Goal: Check status: Check status

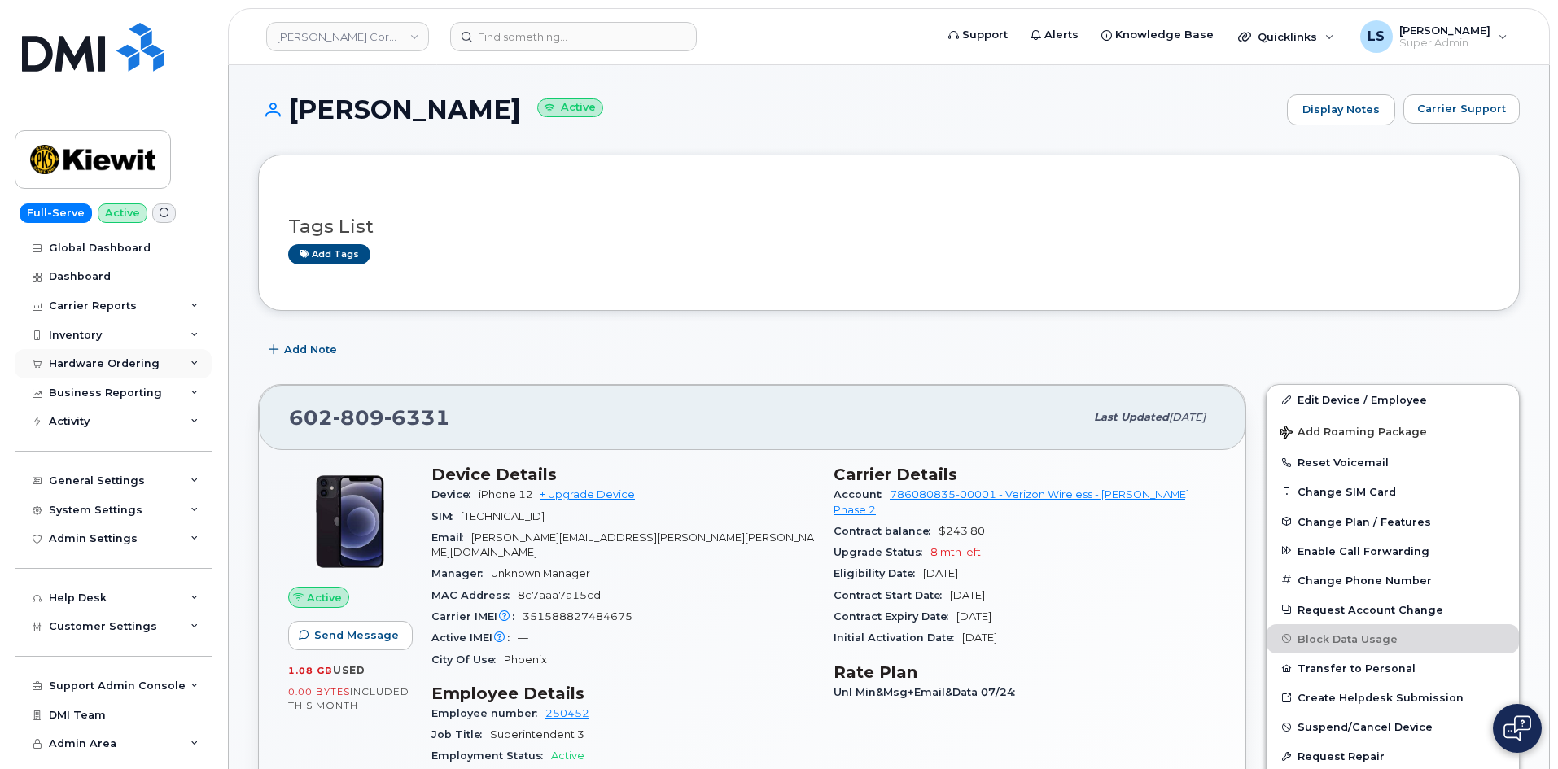
click at [162, 362] on div "Hardware Ordering" at bounding box center [113, 363] width 197 height 29
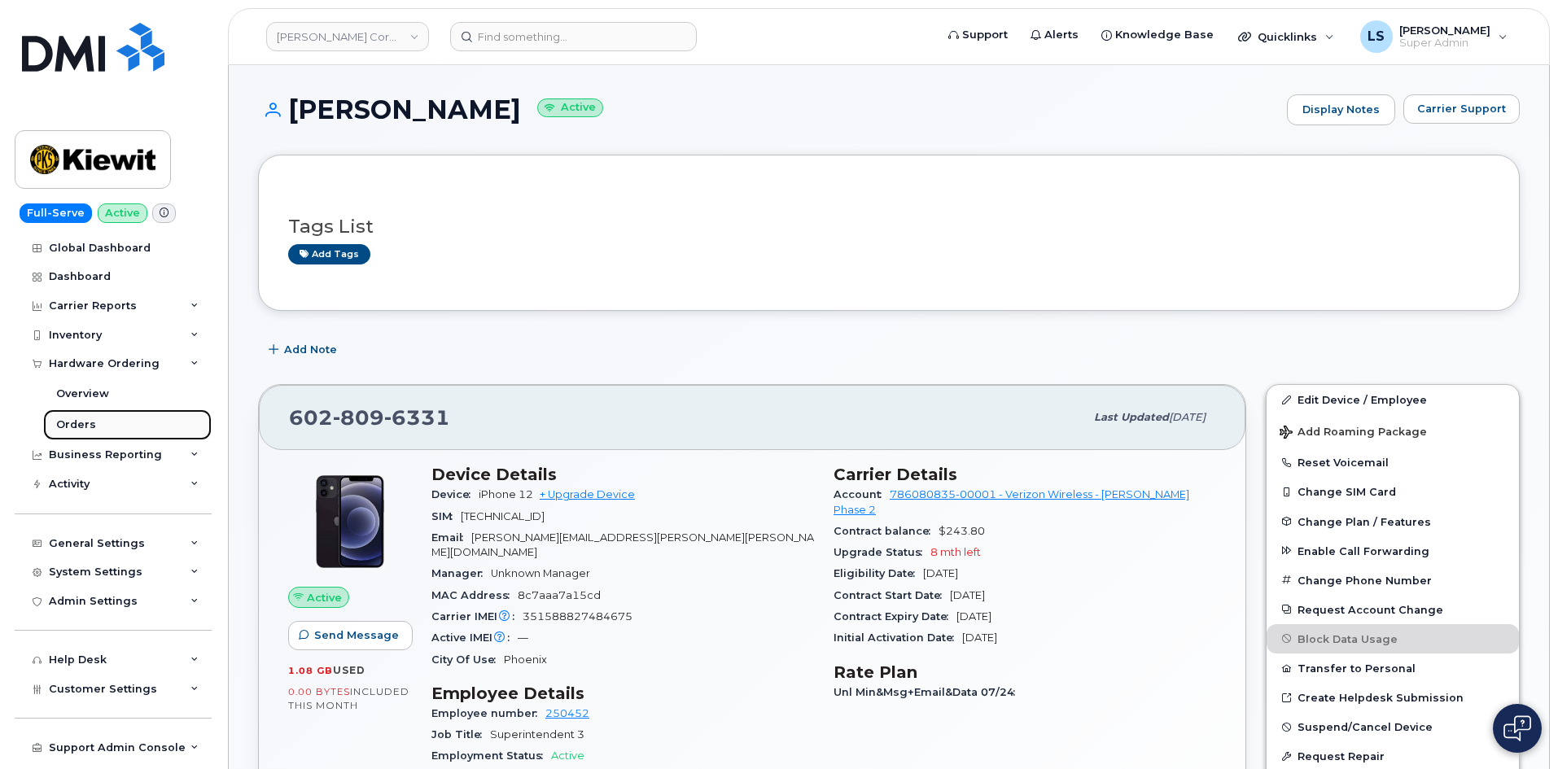
click at [124, 425] on link "Orders" at bounding box center [127, 424] width 169 height 31
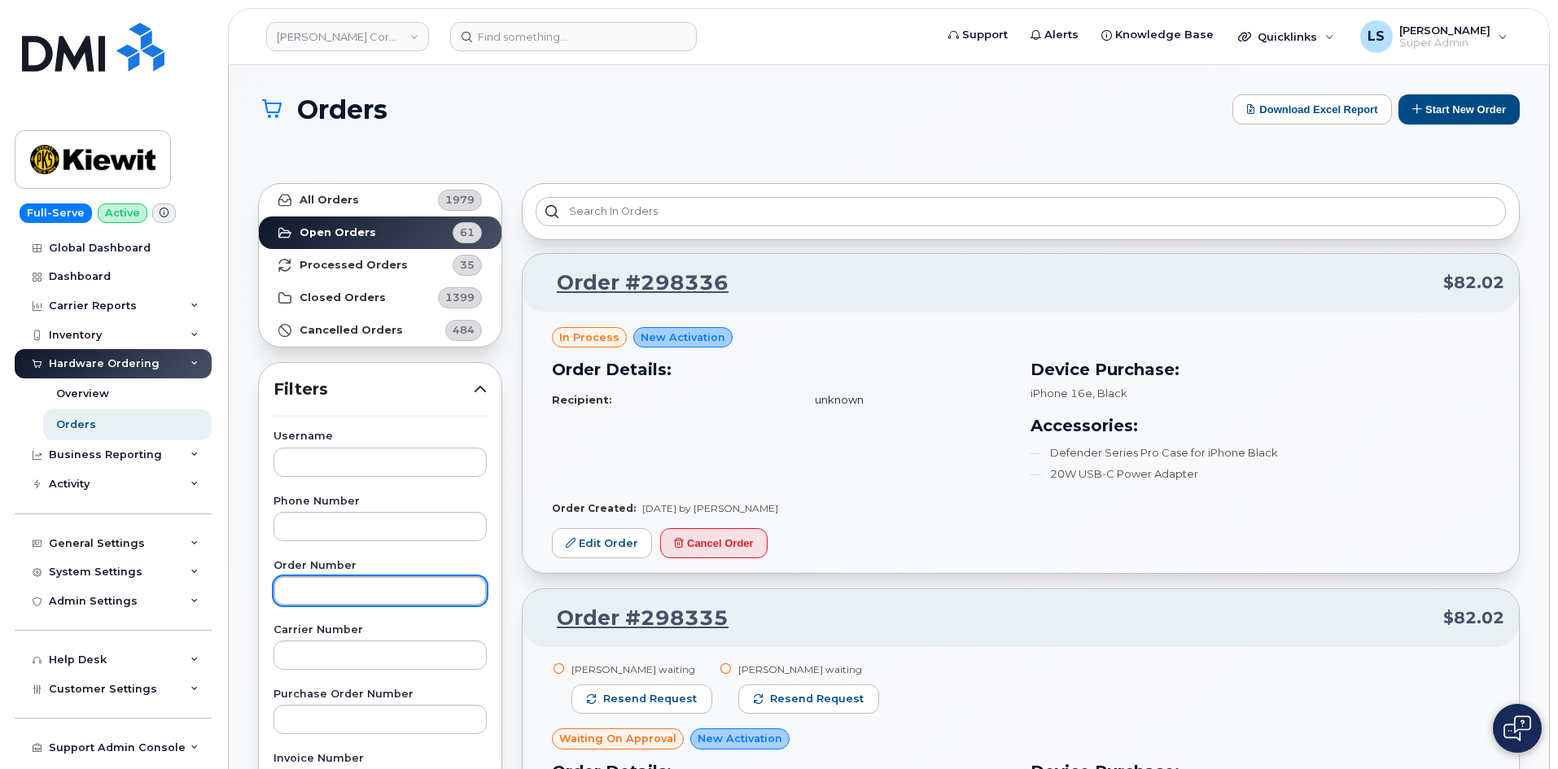
click at [319, 594] on input "text" at bounding box center [380, 590] width 213 height 29
paste input "296510"
type input "296510"
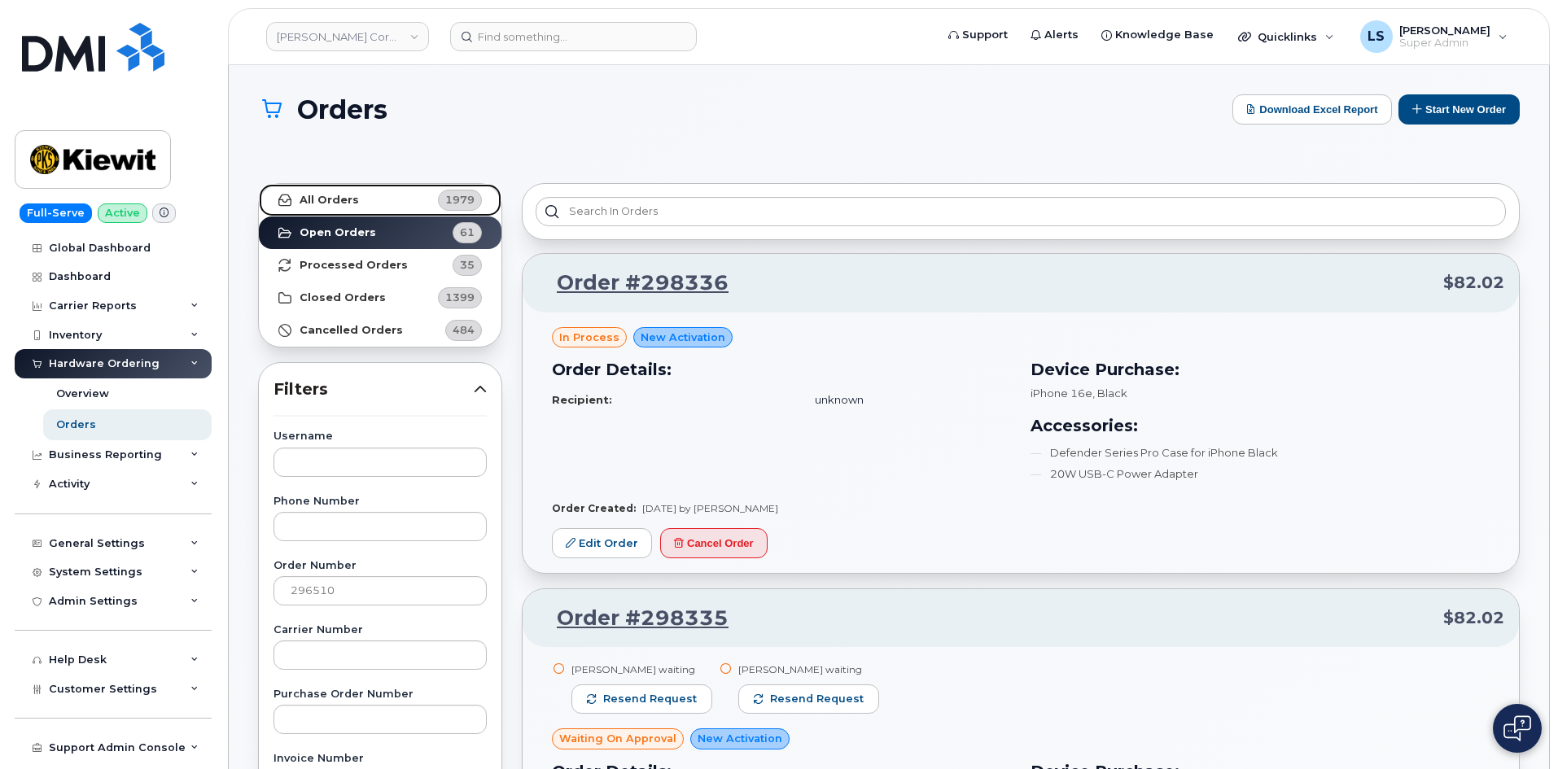
click at [356, 199] on link "All Orders 1979" at bounding box center [380, 200] width 243 height 33
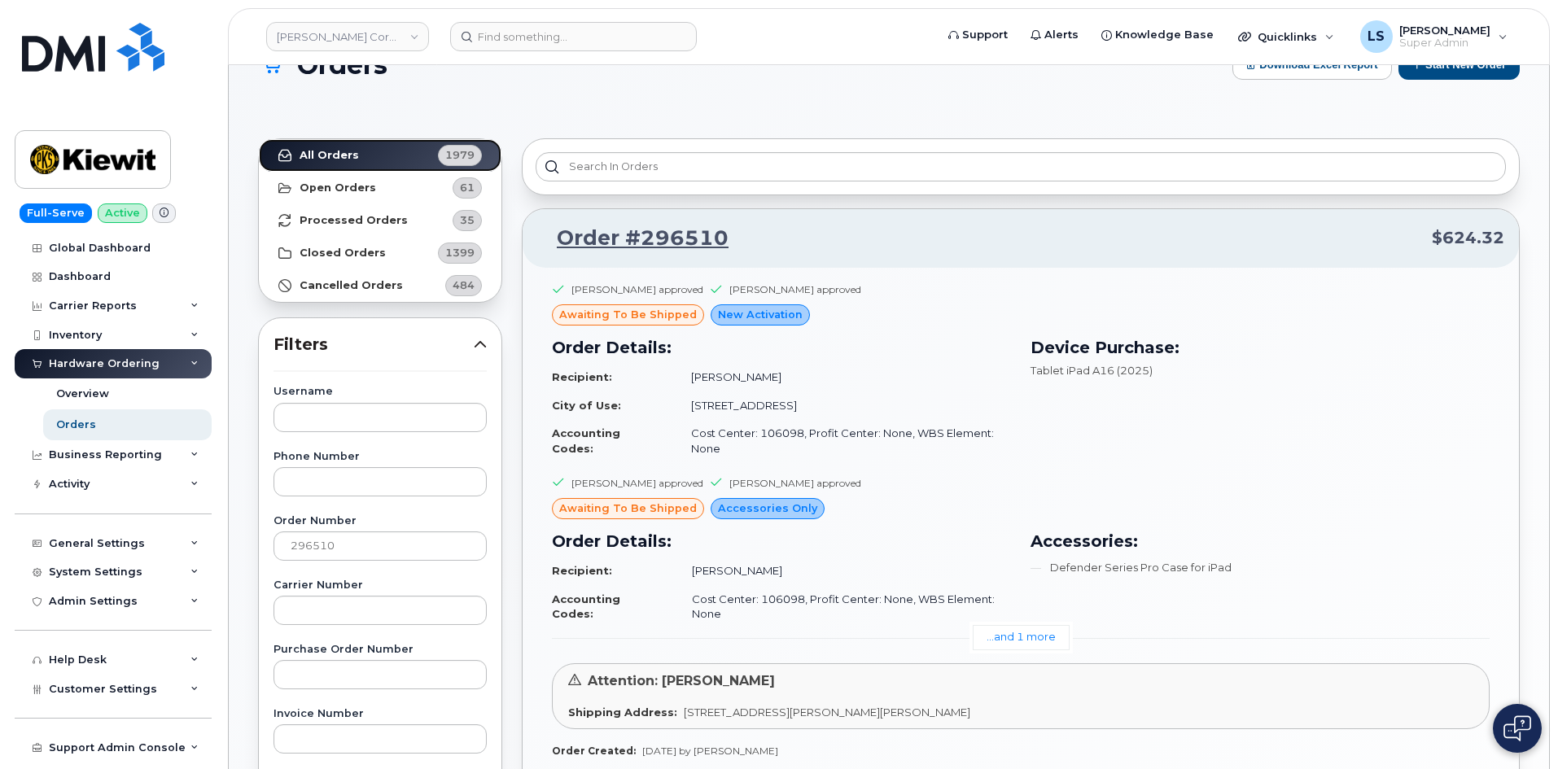
scroll to position [81, 0]
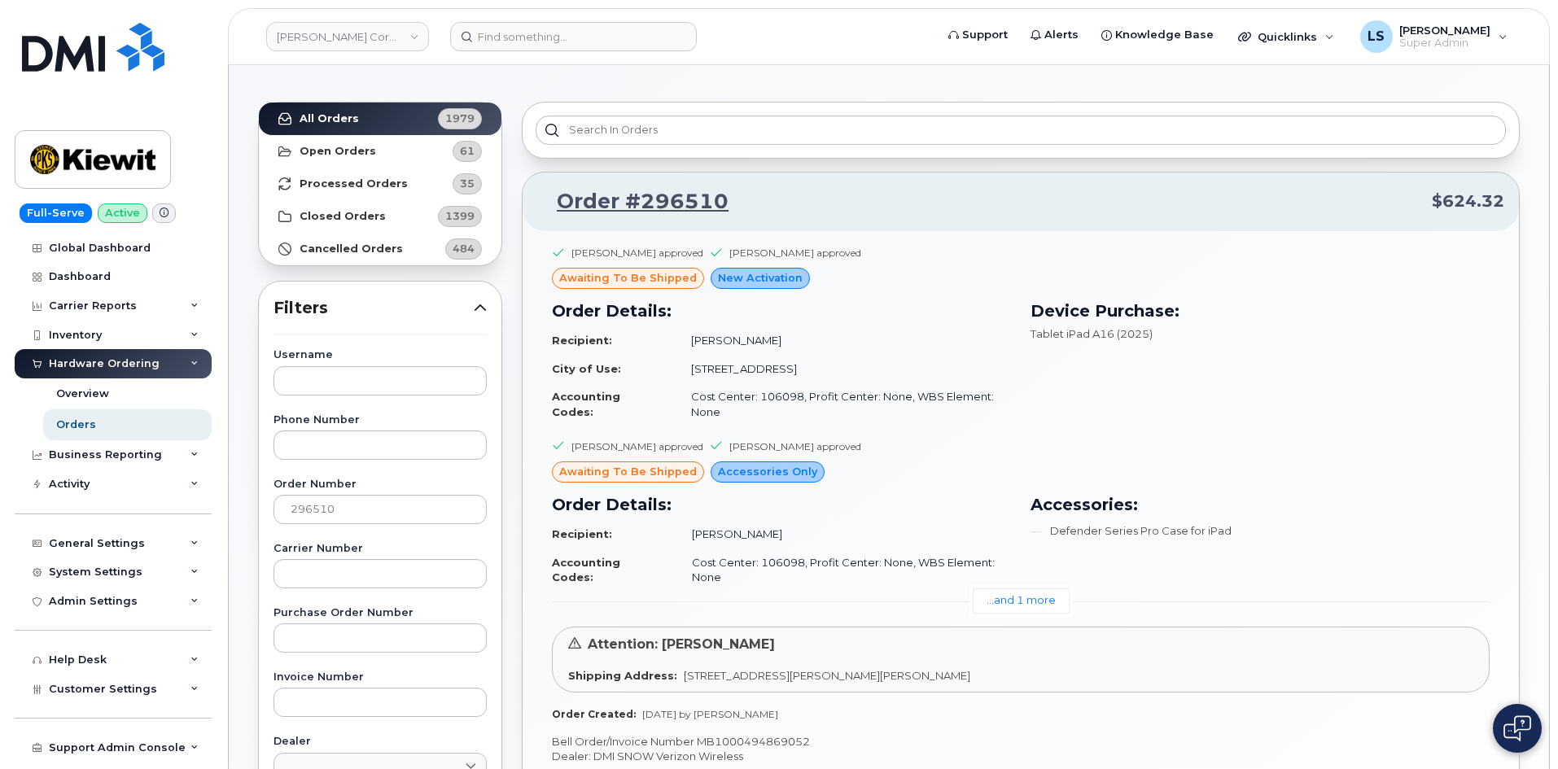
click at [659, 275] on span "awaiting to be shipped" at bounding box center [628, 277] width 138 height 15
click at [659, 274] on span "awaiting to be shipped" at bounding box center [628, 277] width 138 height 15
click at [834, 439] on div "Alex Banuelos approved Emma Sorrell approved awaiting to be shipped New Activat…" at bounding box center [1021, 520] width 938 height 162
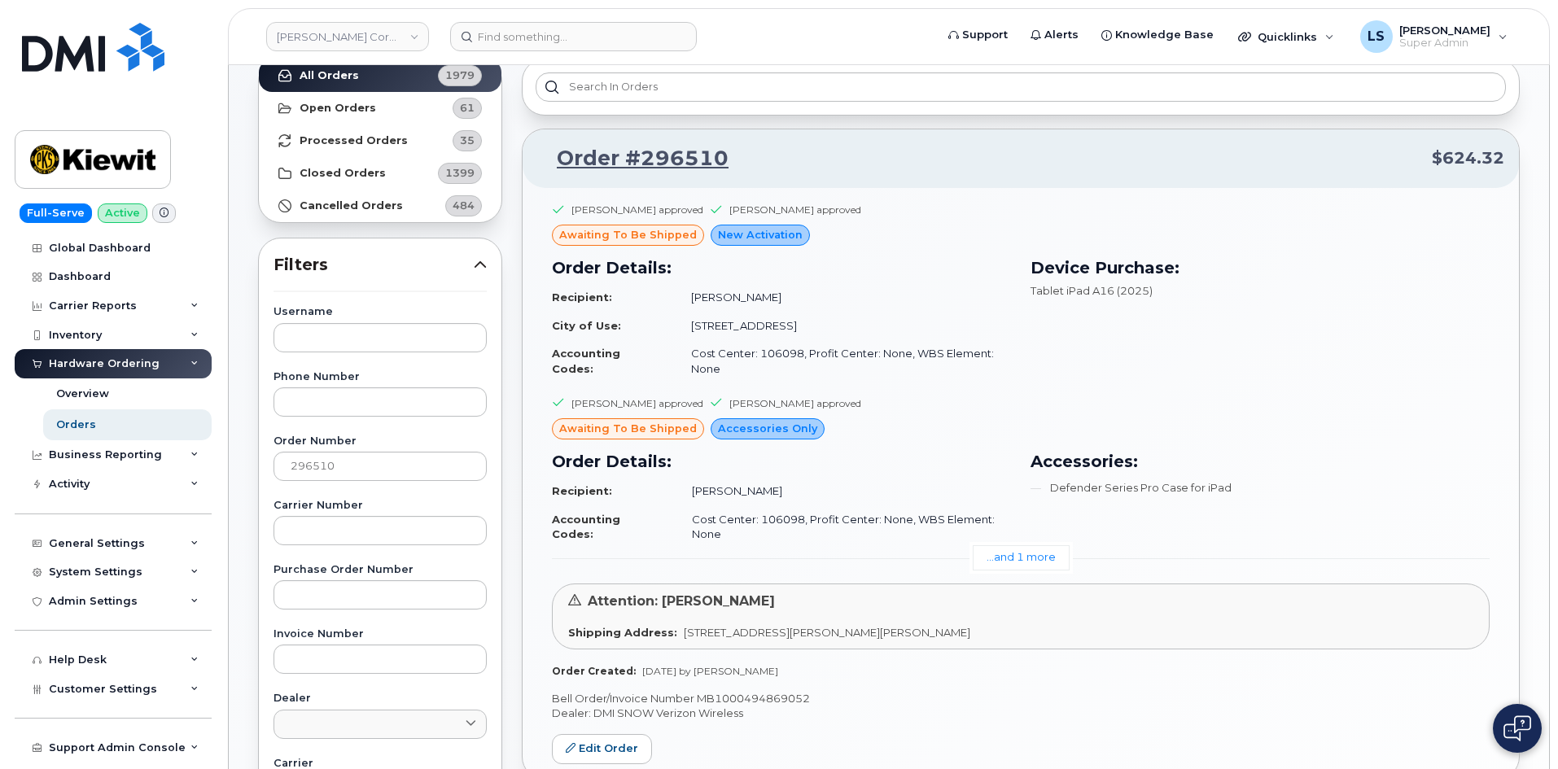
scroll to position [163, 0]
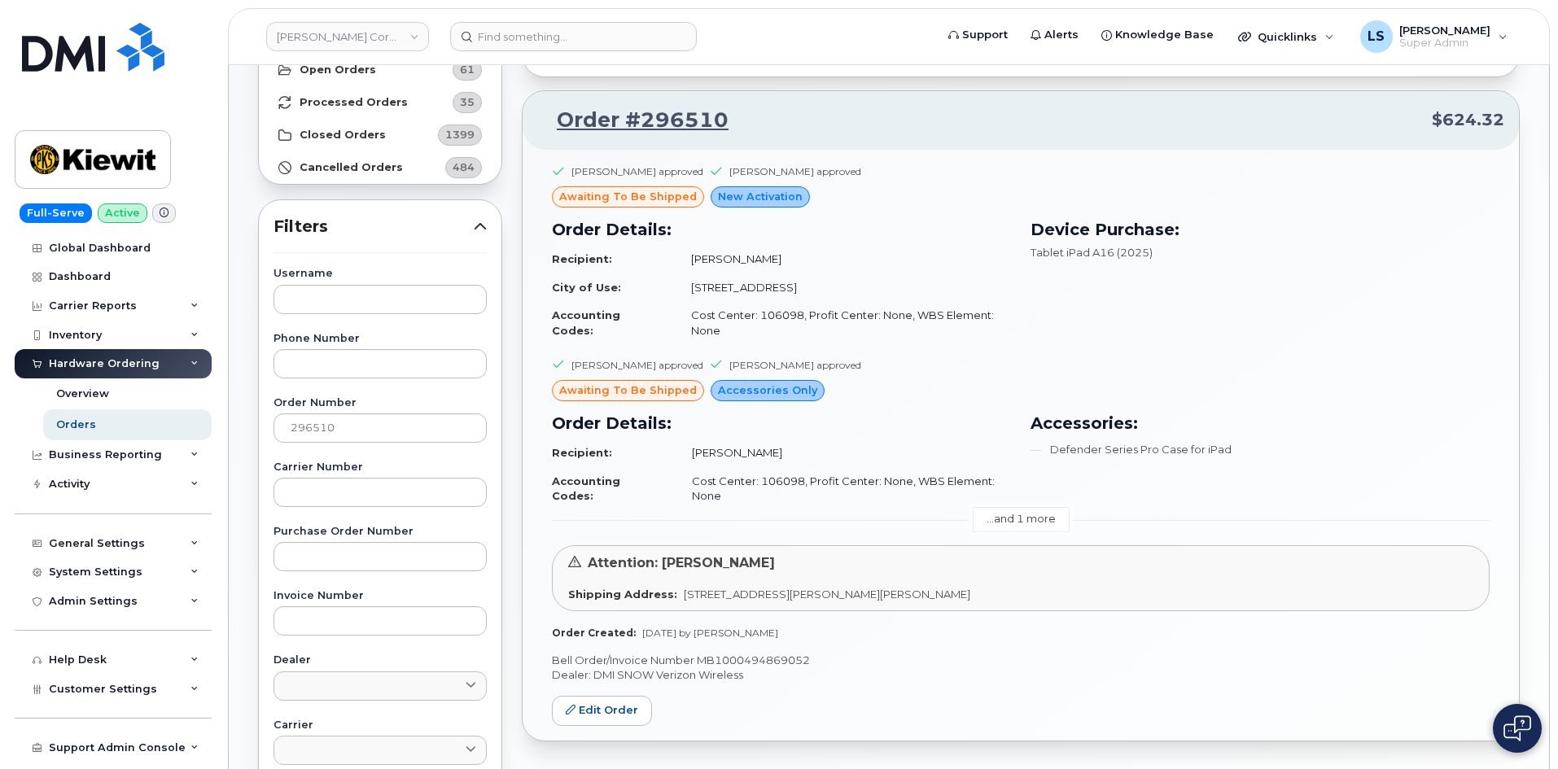
click at [1040, 517] on link "...and 1 more" at bounding box center [1021, 519] width 97 height 25
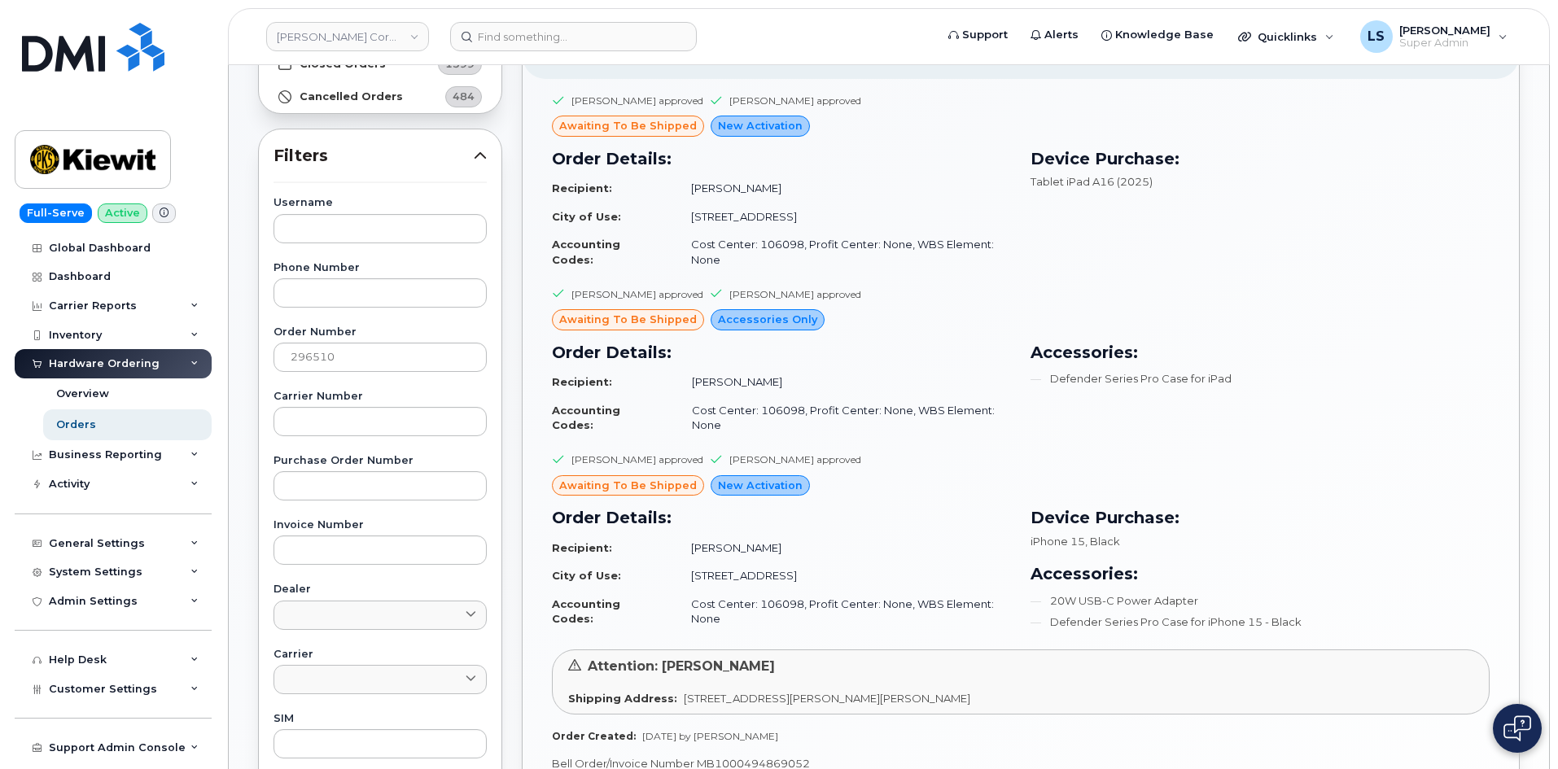
scroll to position [244, 0]
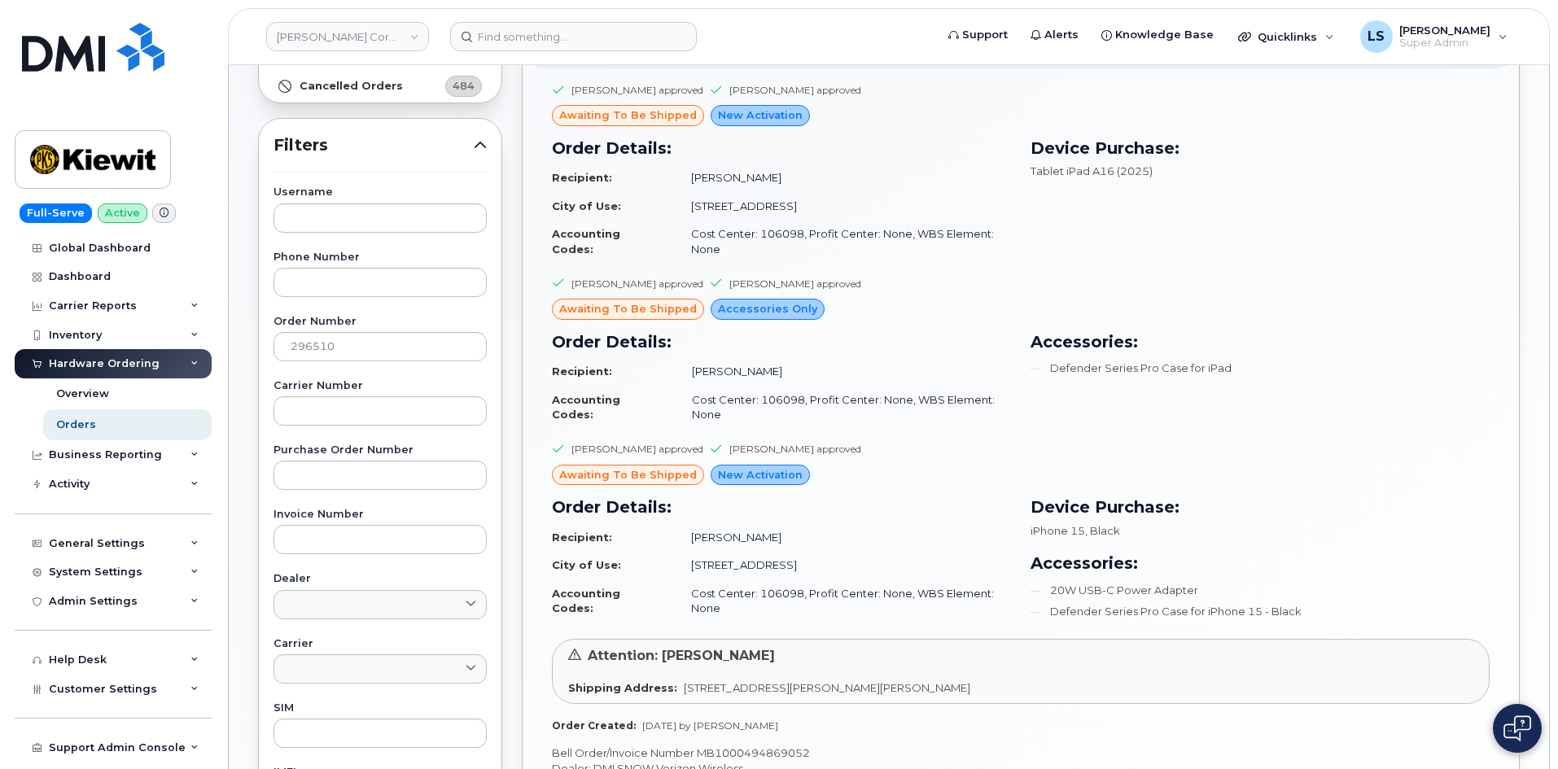
click at [1093, 525] on span ", Black" at bounding box center [1102, 530] width 35 height 13
drag, startPoint x: 1093, startPoint y: 525, endPoint x: 1032, endPoint y: 535, distance: 61.8
click at [1092, 526] on span ", Black" at bounding box center [1102, 530] width 35 height 13
click at [1027, 532] on div "Device Purchase: iPhone 15 , Black Accessories: 20W USB-C Power Adapter Defende…" at bounding box center [1260, 560] width 479 height 151
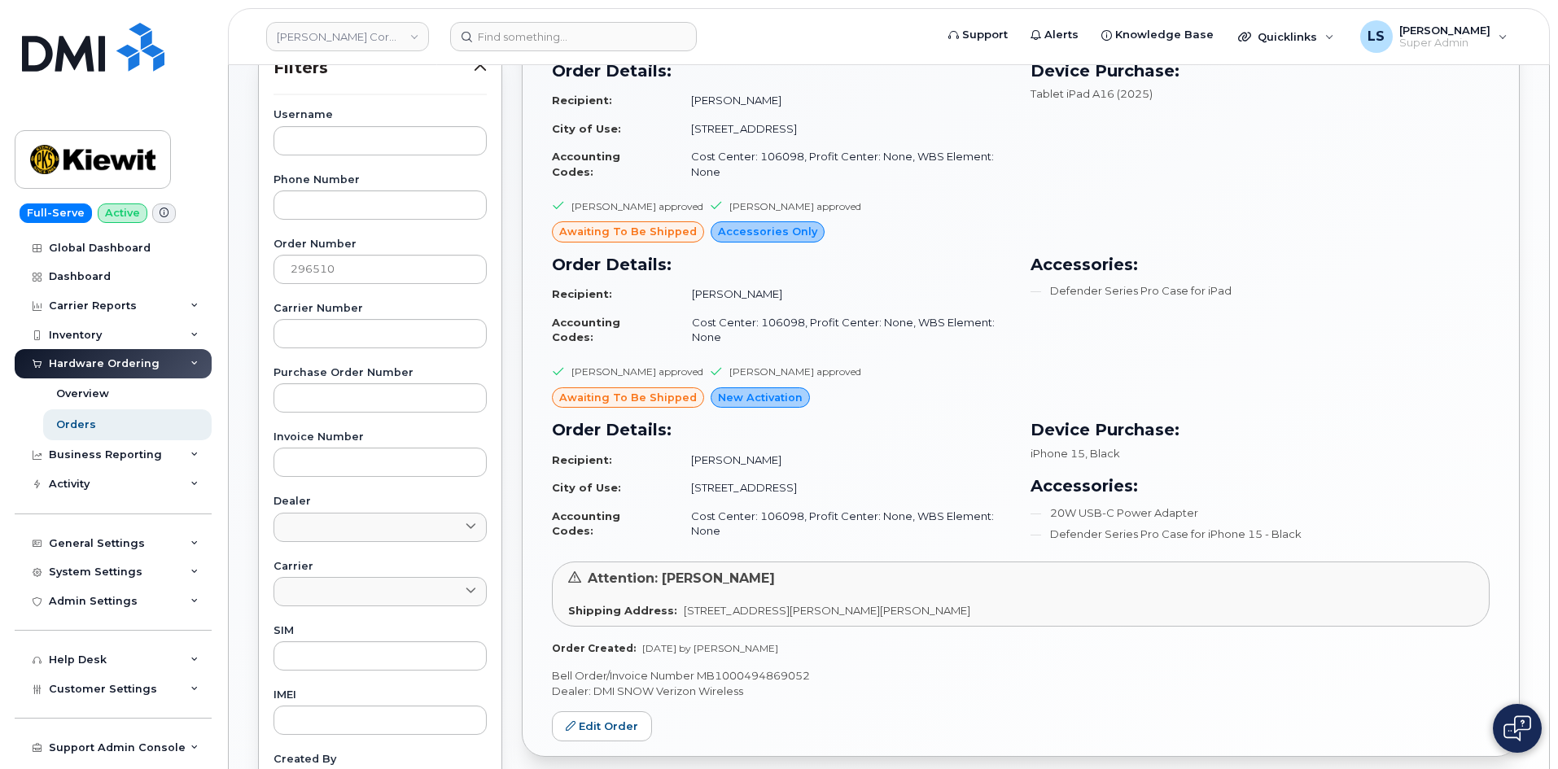
scroll to position [326, 0]
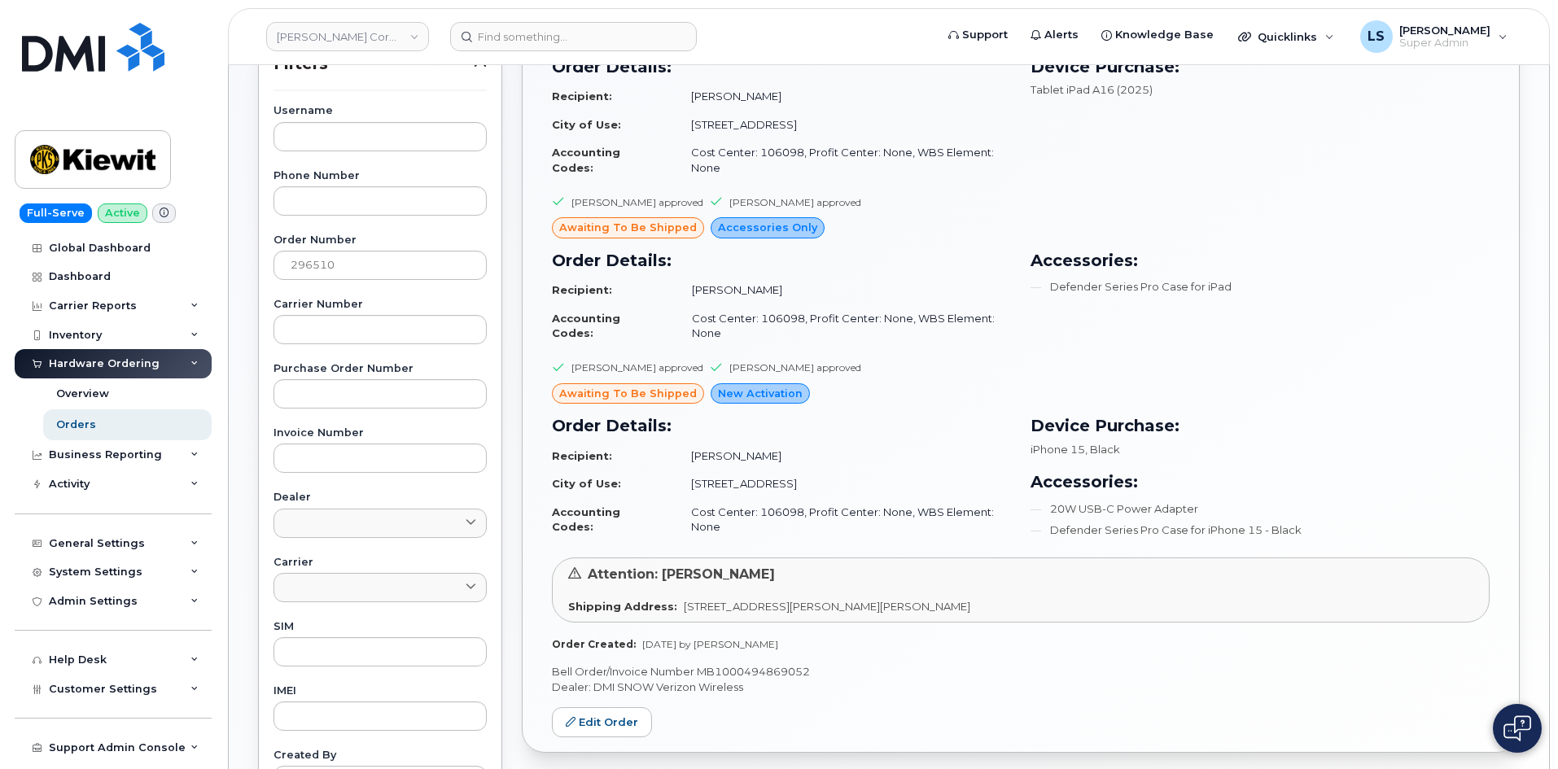
click at [1232, 531] on li "Defender Series Pro Case for iPhone 15 - Black" at bounding box center [1260, 530] width 459 height 15
click at [1236, 531] on li "Defender Series Pro Case for iPhone 15 - Black" at bounding box center [1260, 530] width 459 height 15
click at [1292, 531] on li "Defender Series Pro Case for iPhone 15 - Black" at bounding box center [1260, 530] width 459 height 15
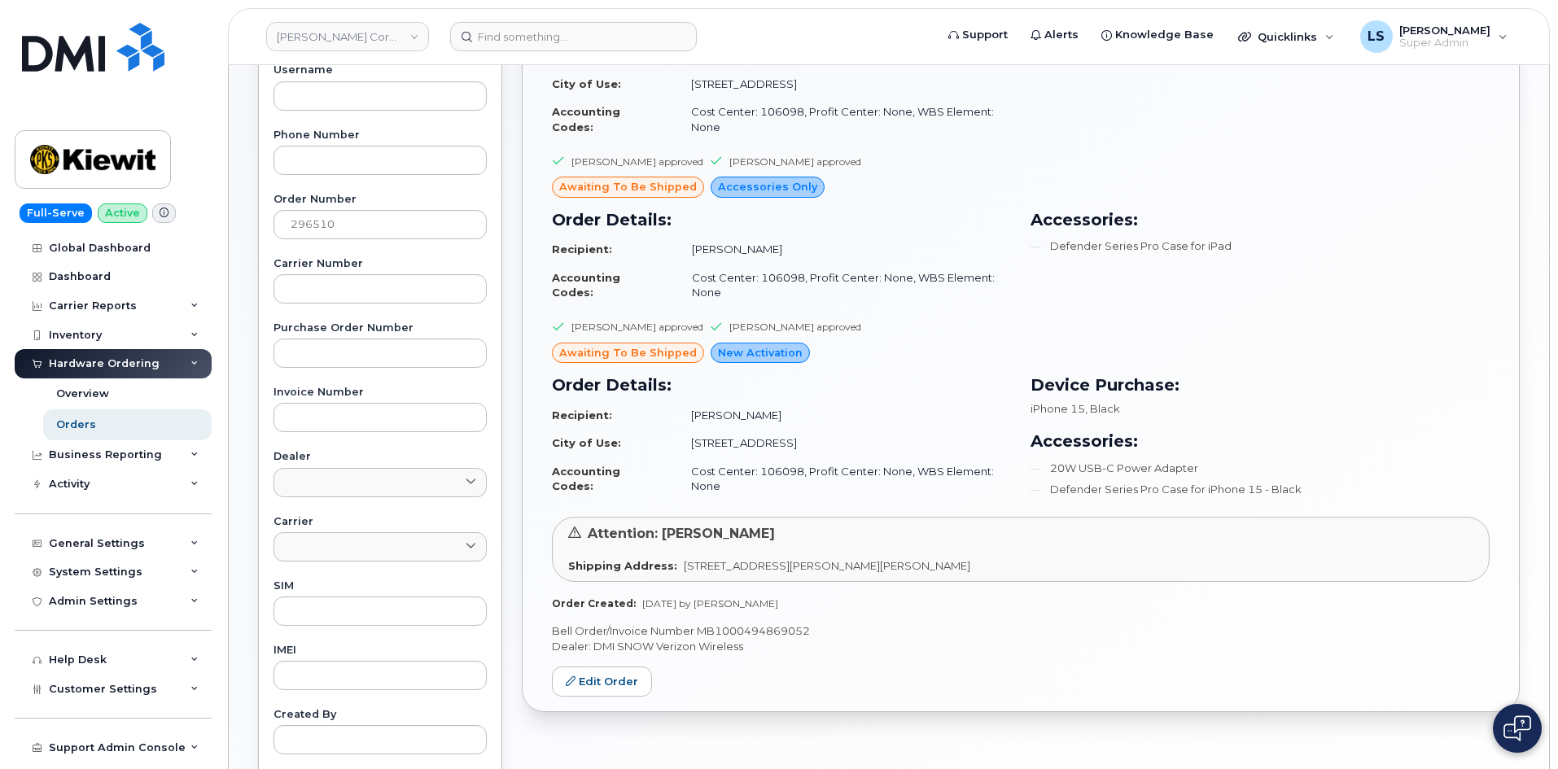
scroll to position [212, 0]
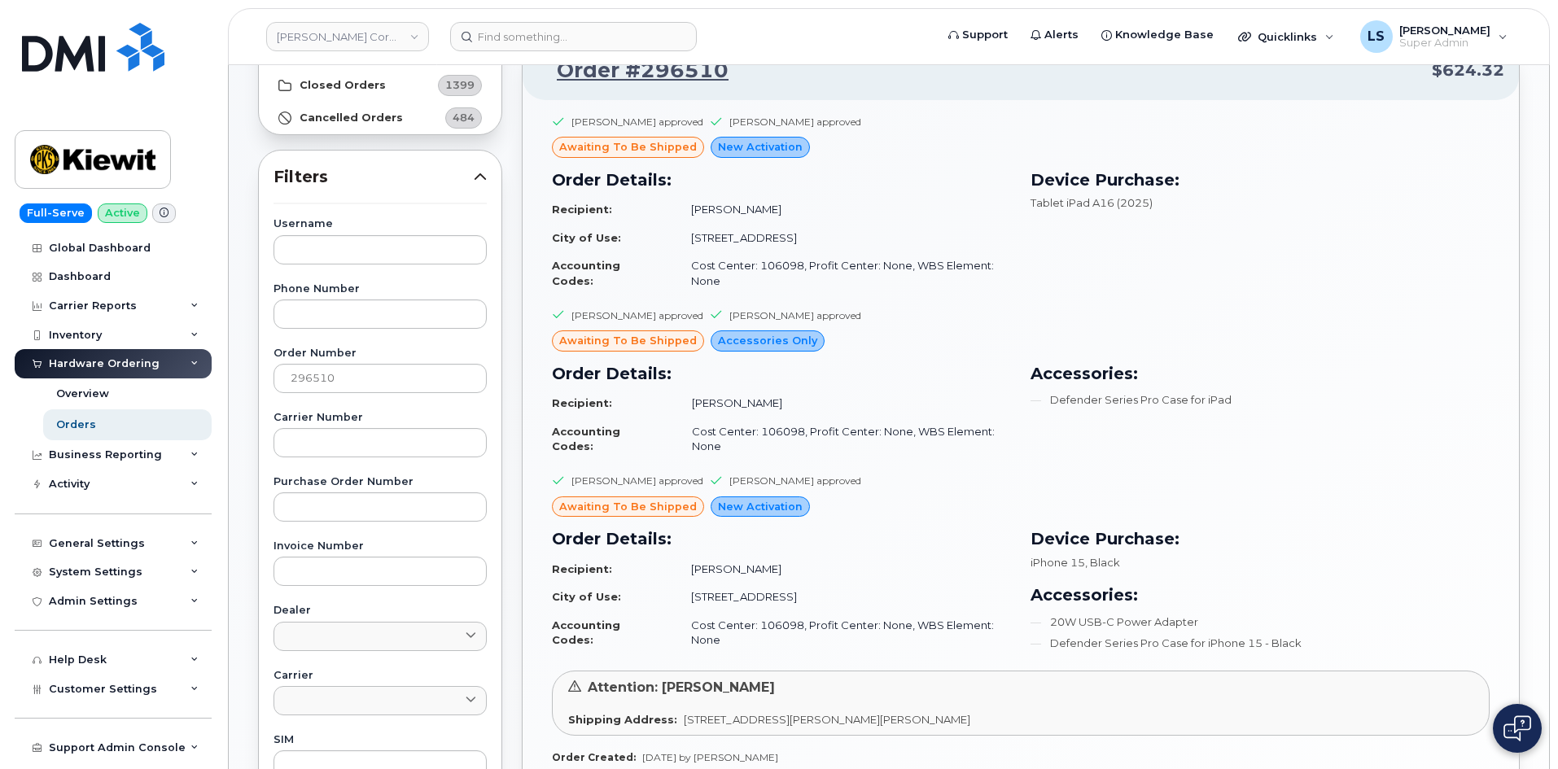
click at [761, 631] on td "Cost Center: 106098, Profit Center: None, WBS Element: None" at bounding box center [843, 632] width 335 height 43
click at [813, 632] on td "Cost Center: 106098, Profit Center: None, WBS Element: None" at bounding box center [843, 632] width 335 height 43
click at [819, 624] on td "Cost Center: 106098, Profit Center: None, WBS Element: None" at bounding box center [843, 632] width 335 height 43
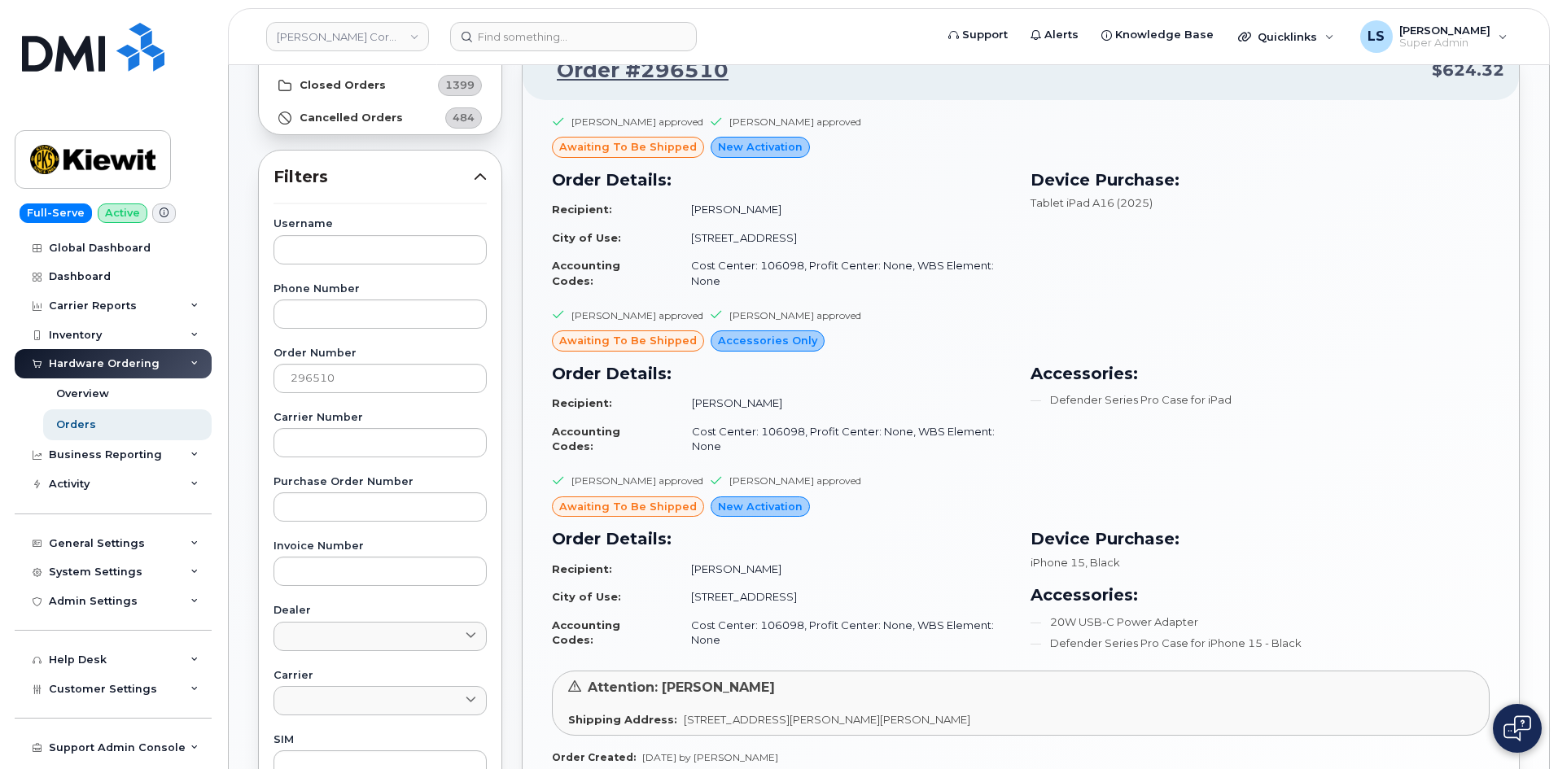
click at [865, 623] on td "Cost Center: 106098, Profit Center: None, WBS Element: None" at bounding box center [843, 632] width 335 height 43
click at [720, 568] on td "[PERSON_NAME]" at bounding box center [843, 569] width 335 height 28
drag, startPoint x: 720, startPoint y: 568, endPoint x: 726, endPoint y: 578, distance: 11.3
click at [722, 573] on td "[PERSON_NAME]" at bounding box center [843, 569] width 335 height 28
click at [826, 620] on table "Recipient: Joseph Burnham City of Use: 15 Century Blvd, Ste. 303 Accounting Cod…" at bounding box center [781, 604] width 459 height 99
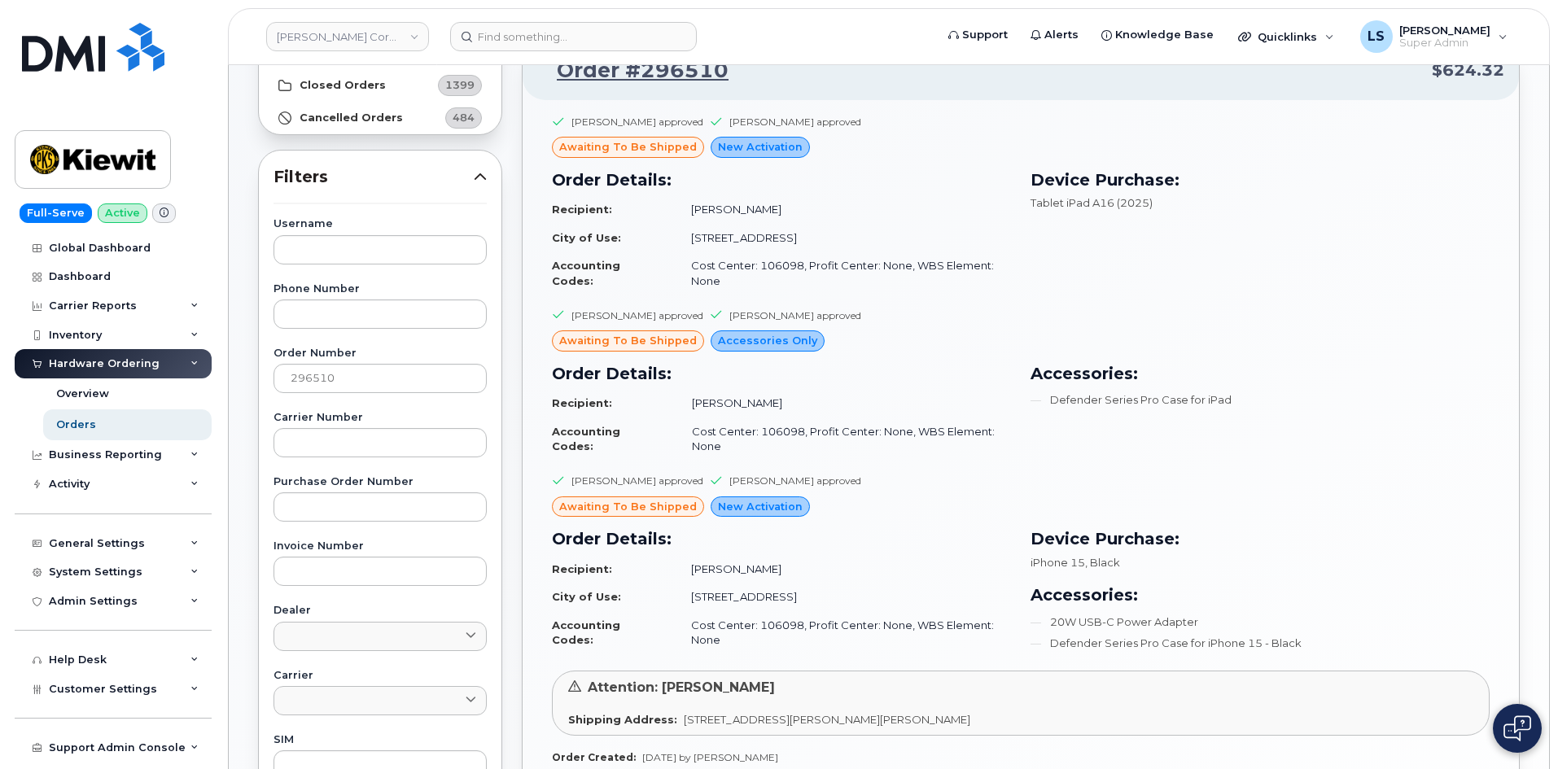
click at [868, 449] on td "Cost Center: 106098, Profit Center: None, WBS Element: None" at bounding box center [844, 439] width 334 height 43
click at [649, 337] on span "awaiting to be shipped" at bounding box center [628, 340] width 138 height 15
drag, startPoint x: 649, startPoint y: 337, endPoint x: 729, endPoint y: 454, distance: 142.2
click at [672, 474] on div "Emma Sorrell approved Alex Banuelos approved awaiting to be shipped Accessories…" at bounding box center [1021, 571] width 938 height 194
click at [761, 422] on td "Cost Center: 106098, Profit Center: None, WBS Element: None" at bounding box center [844, 439] width 334 height 43
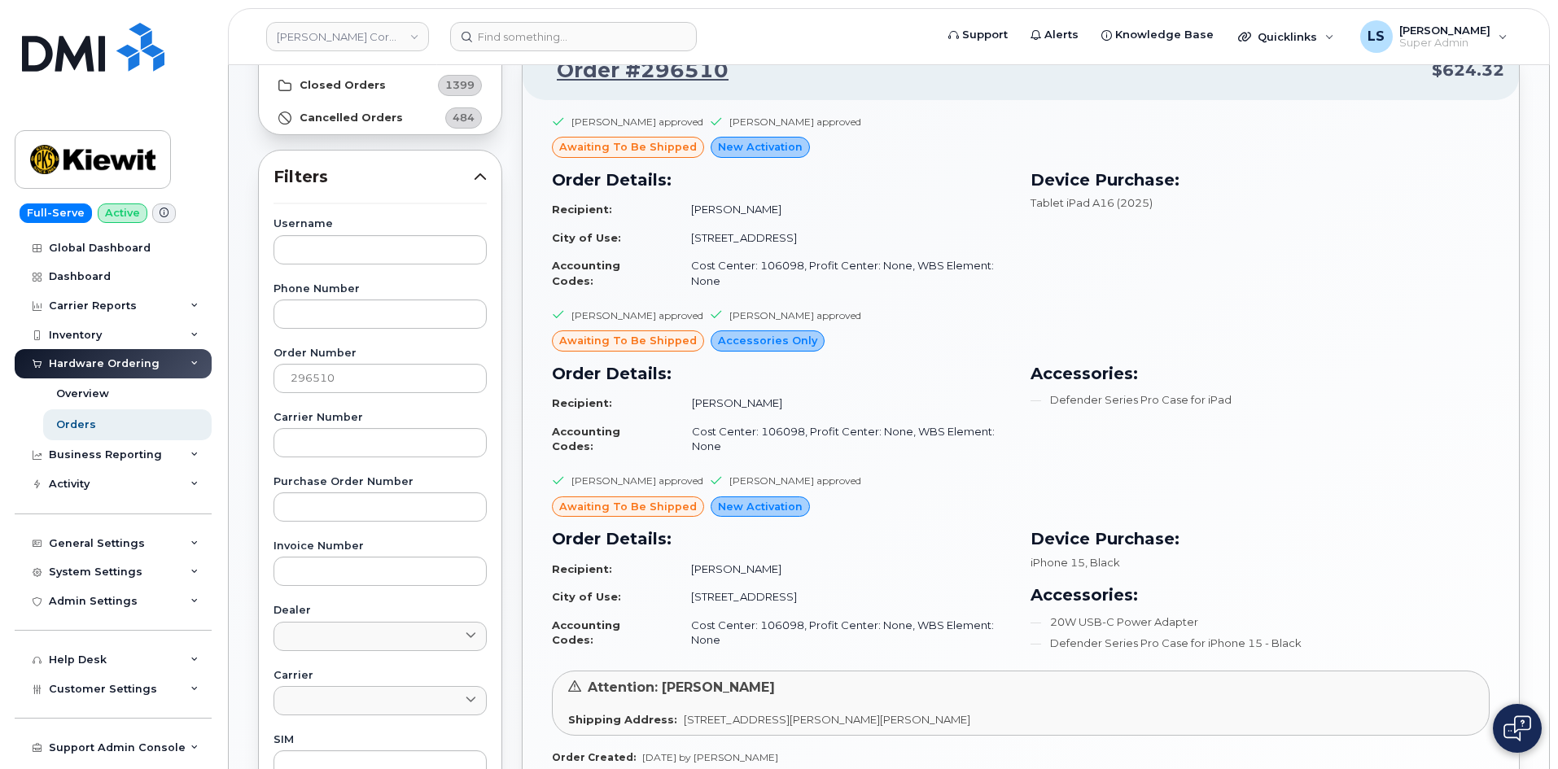
click at [760, 422] on td "Cost Center: 106098, Profit Center: None, WBS Element: None" at bounding box center [844, 439] width 334 height 43
drag, startPoint x: 694, startPoint y: 409, endPoint x: 702, endPoint y: 413, distance: 9.8
click at [698, 405] on td "[PERSON_NAME]" at bounding box center [844, 403] width 334 height 28
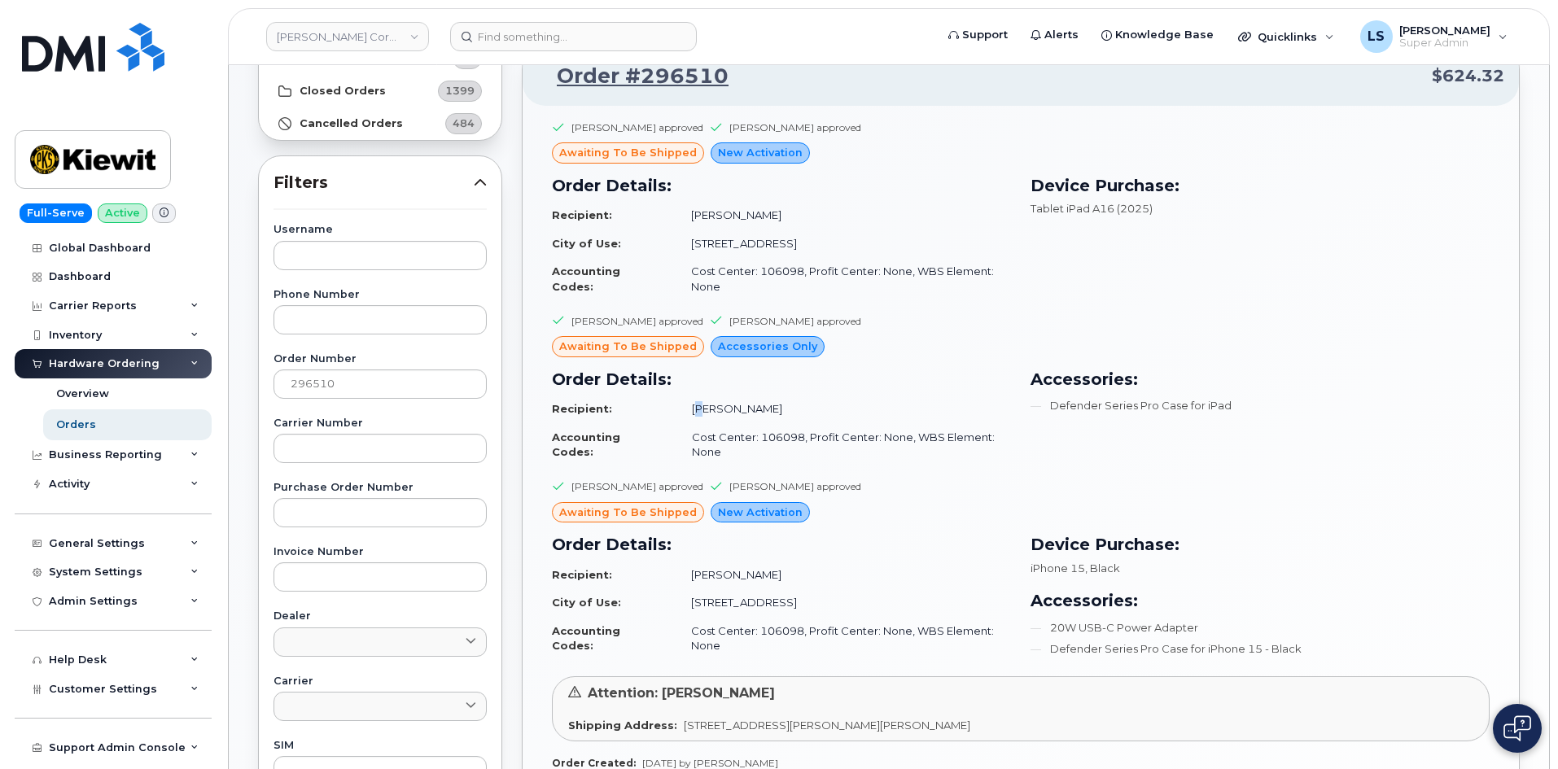
scroll to position [457, 0]
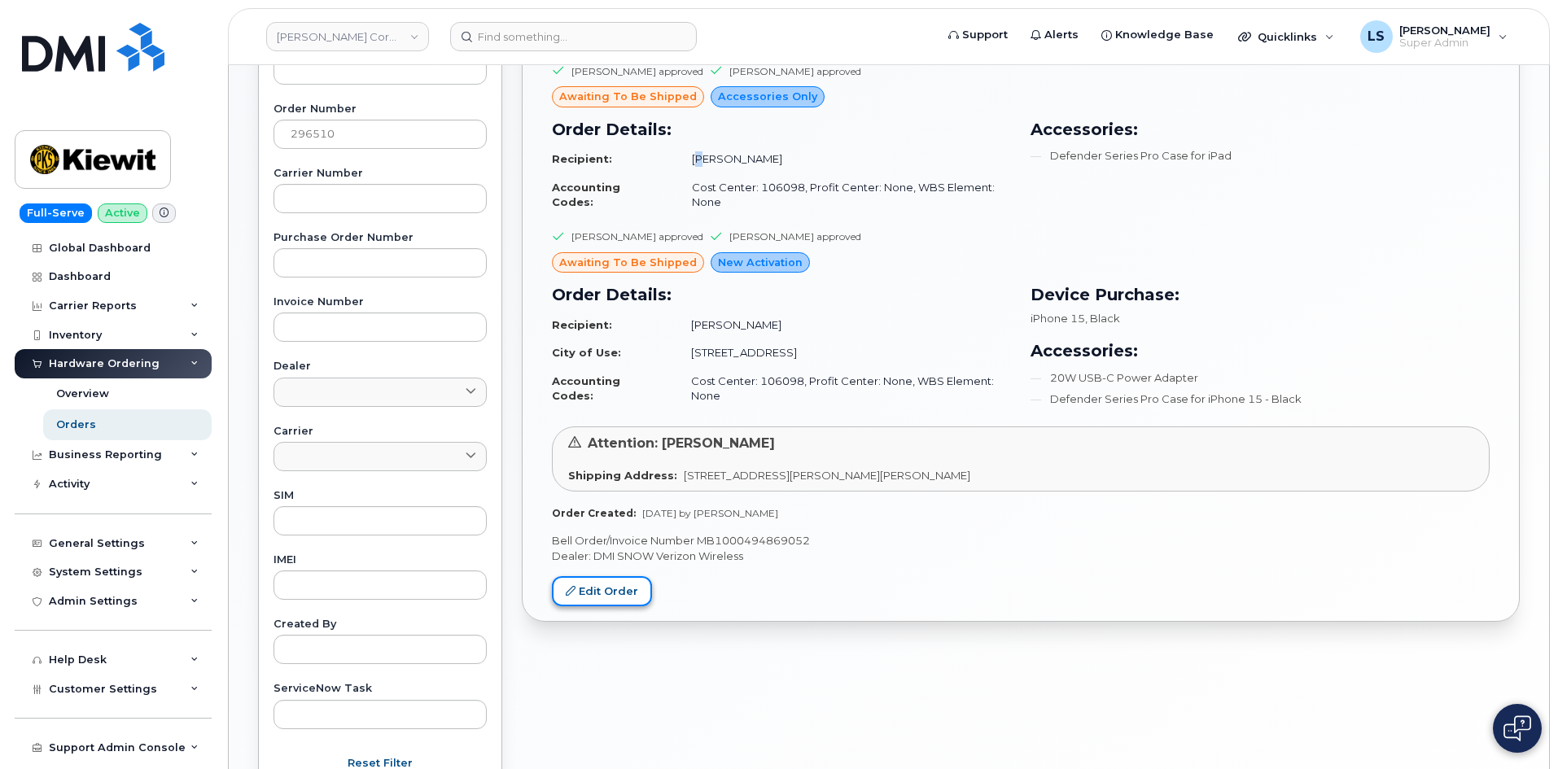
click at [617, 585] on link "Edit Order" at bounding box center [602, 591] width 100 height 30
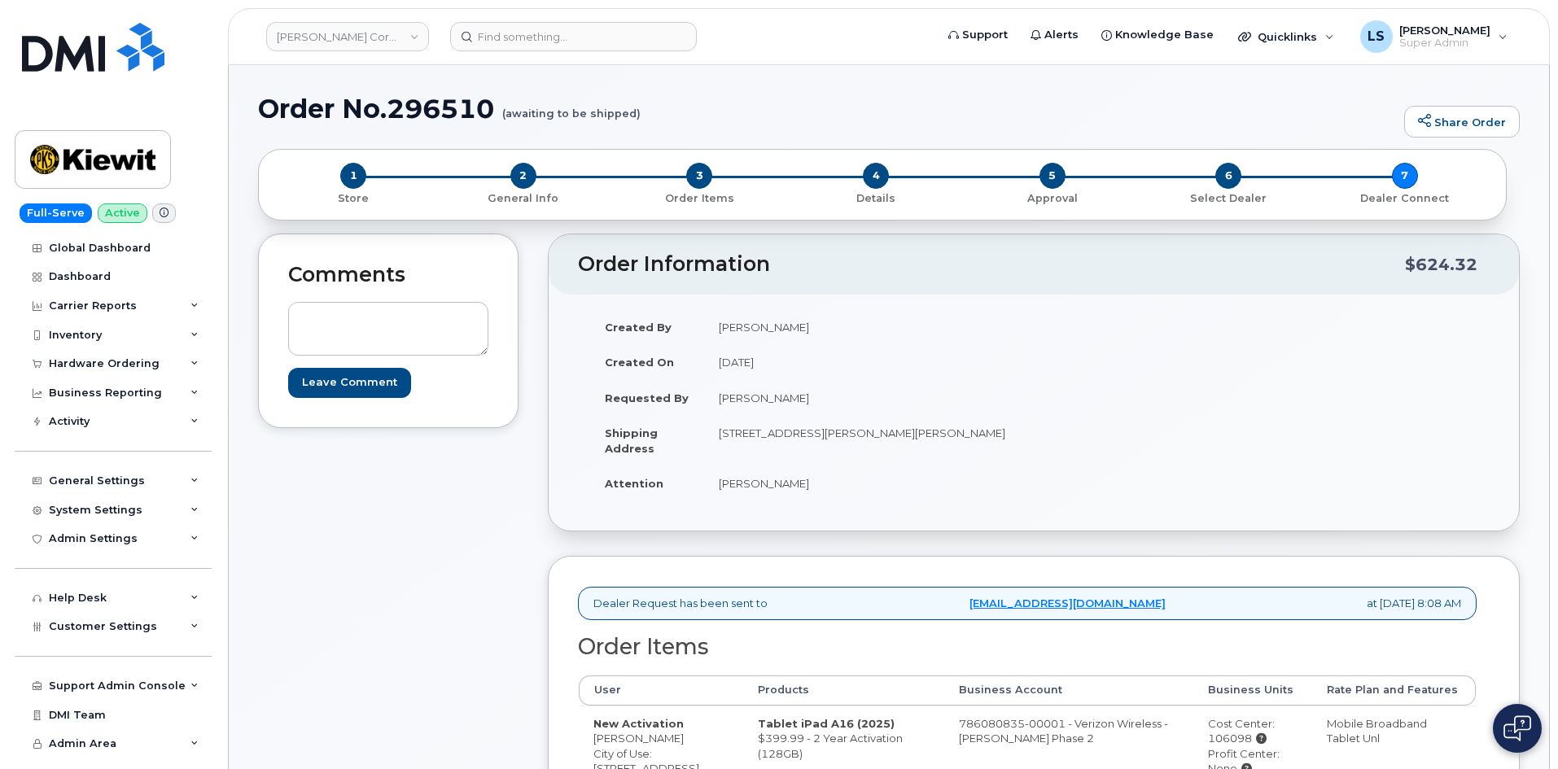
click at [767, 407] on td "[PERSON_NAME]" at bounding box center [862, 398] width 317 height 36
click at [767, 406] on td "[PERSON_NAME]" at bounding box center [862, 398] width 317 height 36
click at [1009, 430] on td "[STREET_ADDRESS][PERSON_NAME][PERSON_NAME]" at bounding box center [862, 440] width 317 height 50
drag, startPoint x: 700, startPoint y: 174, endPoint x: 920, endPoint y: 214, distance: 223.4
click at [700, 174] on span "3" at bounding box center [699, 176] width 26 height 26
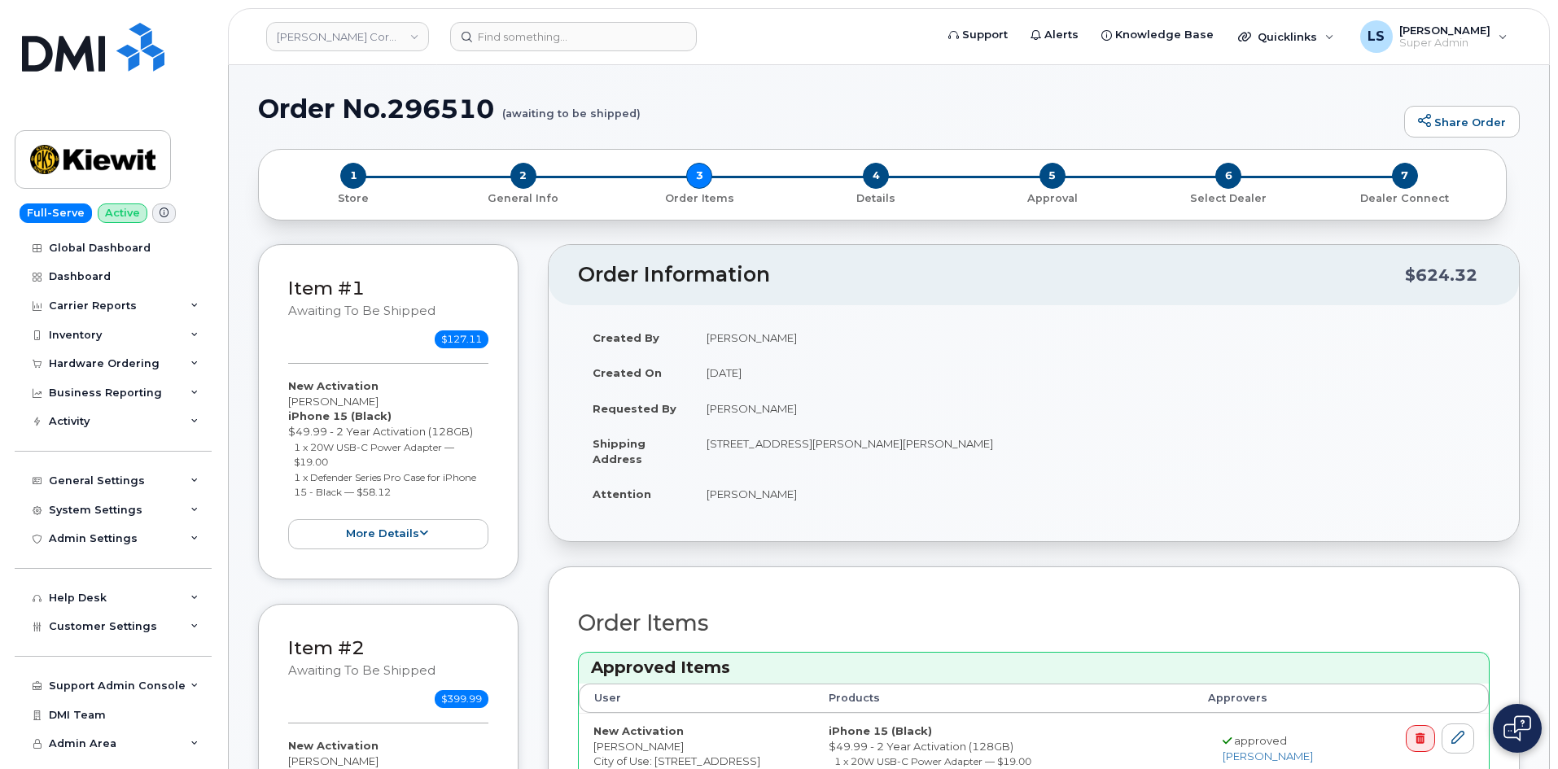
click at [755, 443] on td "[STREET_ADDRESS][PERSON_NAME][PERSON_NAME]" at bounding box center [1091, 451] width 798 height 50
click at [755, 444] on td "[STREET_ADDRESS][PERSON_NAME][PERSON_NAME]" at bounding box center [1091, 451] width 798 height 50
click at [864, 458] on td "[STREET_ADDRESS][PERSON_NAME][PERSON_NAME]" at bounding box center [1091, 451] width 798 height 50
click at [737, 443] on td "[STREET_ADDRESS][PERSON_NAME][PERSON_NAME]" at bounding box center [1091, 451] width 798 height 50
click at [736, 443] on td "[STREET_ADDRESS][PERSON_NAME][PERSON_NAME]" at bounding box center [1091, 451] width 798 height 50
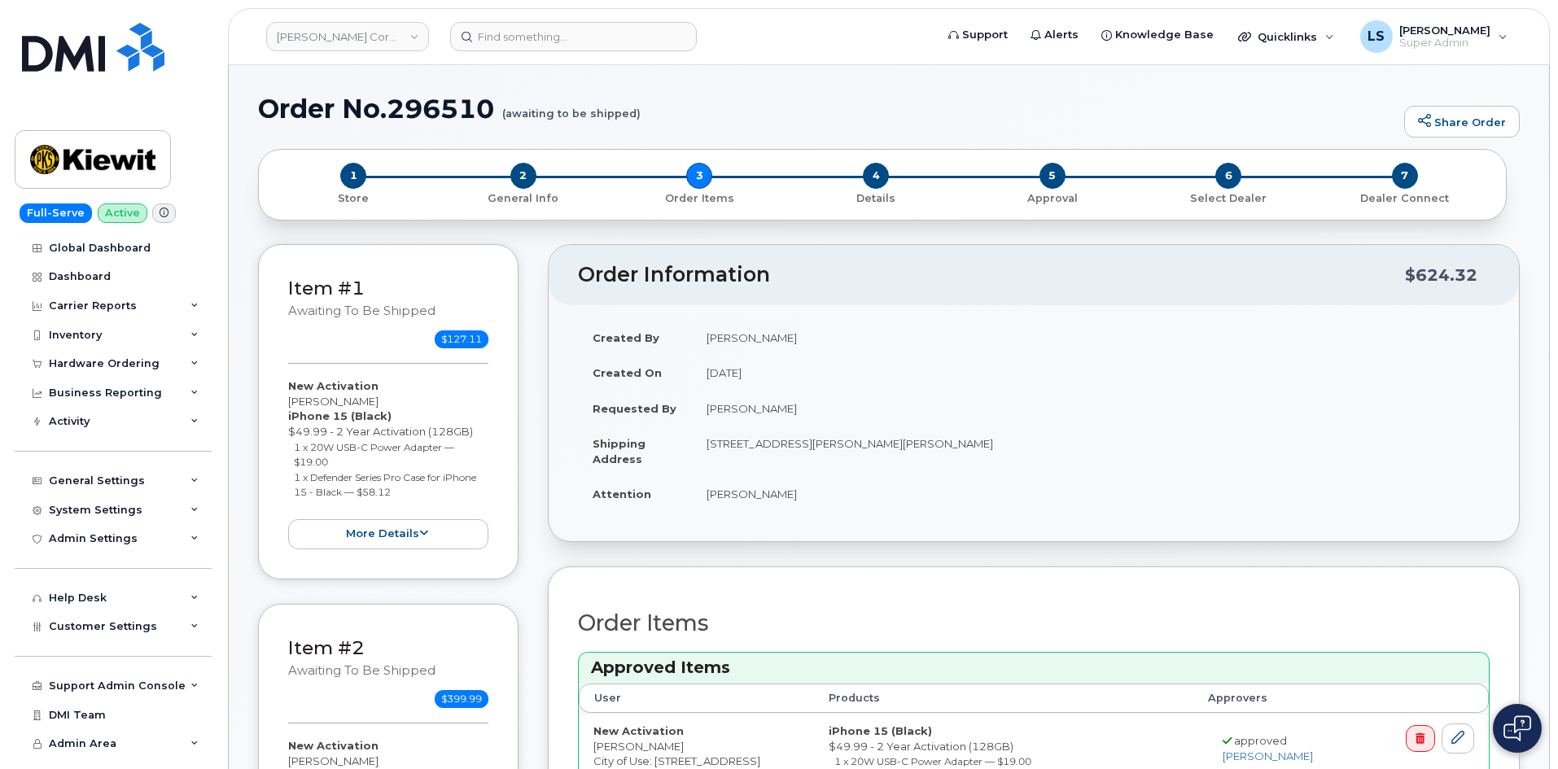
click at [737, 442] on td "[STREET_ADDRESS][PERSON_NAME][PERSON_NAME]" at bounding box center [1091, 451] width 798 height 50
drag, startPoint x: 737, startPoint y: 442, endPoint x: 728, endPoint y: 451, distance: 13.3
click at [733, 446] on td "[STREET_ADDRESS][PERSON_NAME][PERSON_NAME]" at bounding box center [1091, 451] width 798 height 50
click at [712, 454] on td "[STREET_ADDRESS][PERSON_NAME][PERSON_NAME]" at bounding box center [1091, 451] width 798 height 50
click at [431, 529] on button "more details" at bounding box center [388, 534] width 200 height 30
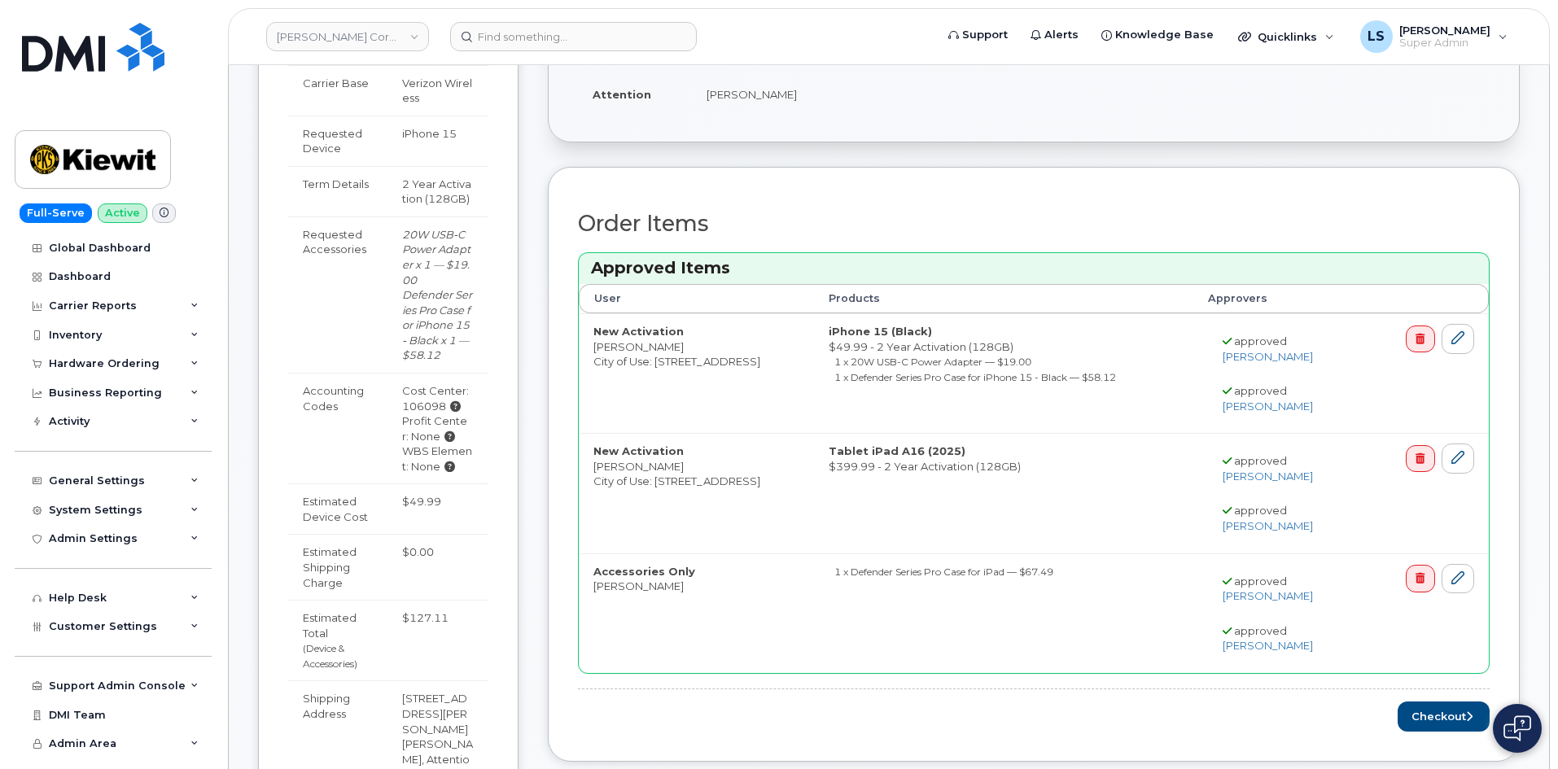
scroll to position [488, 0]
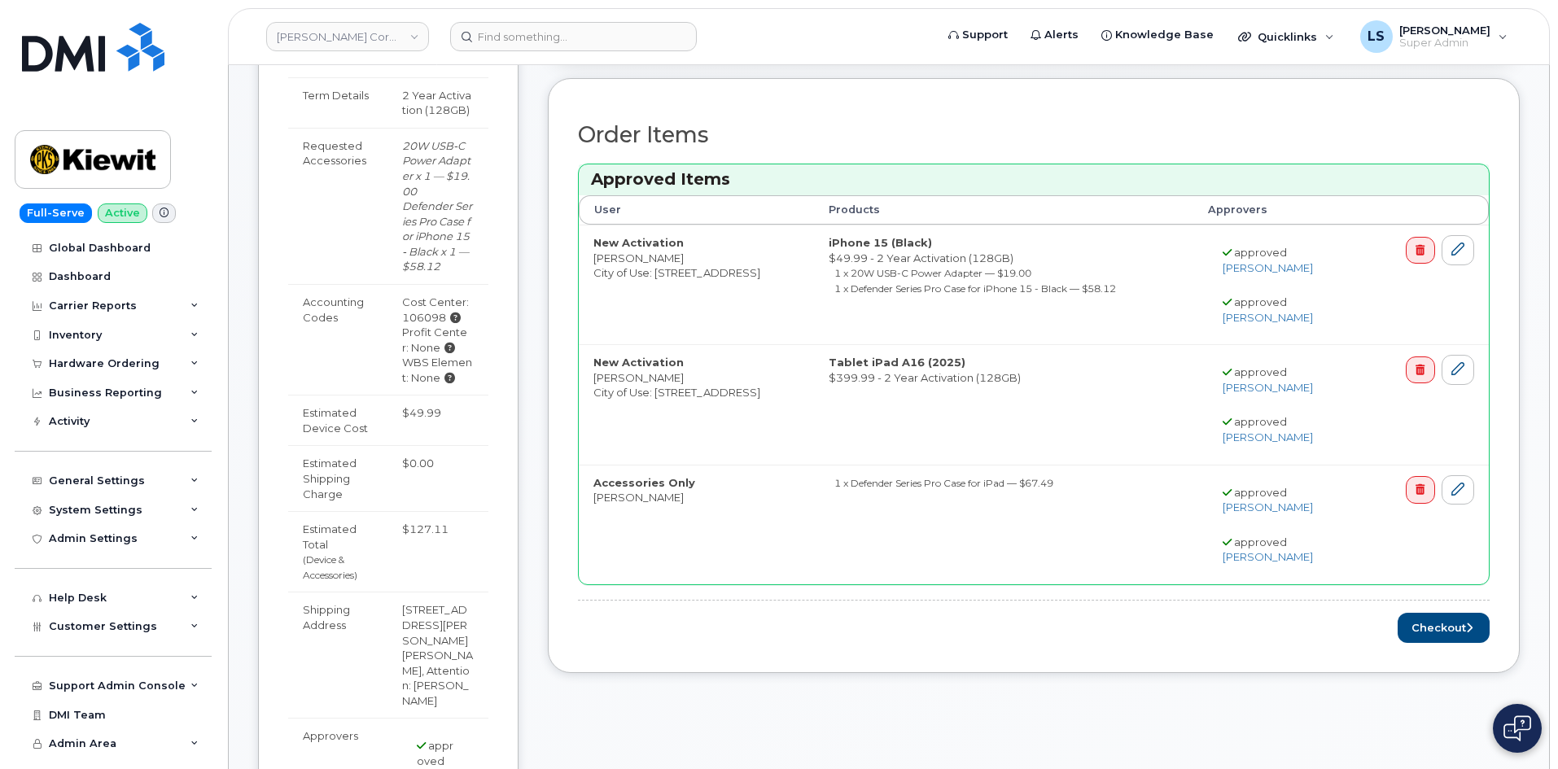
click at [418, 534] on td "$127.11" at bounding box center [437, 551] width 101 height 81
click at [442, 527] on td "$127.11" at bounding box center [437, 551] width 101 height 81
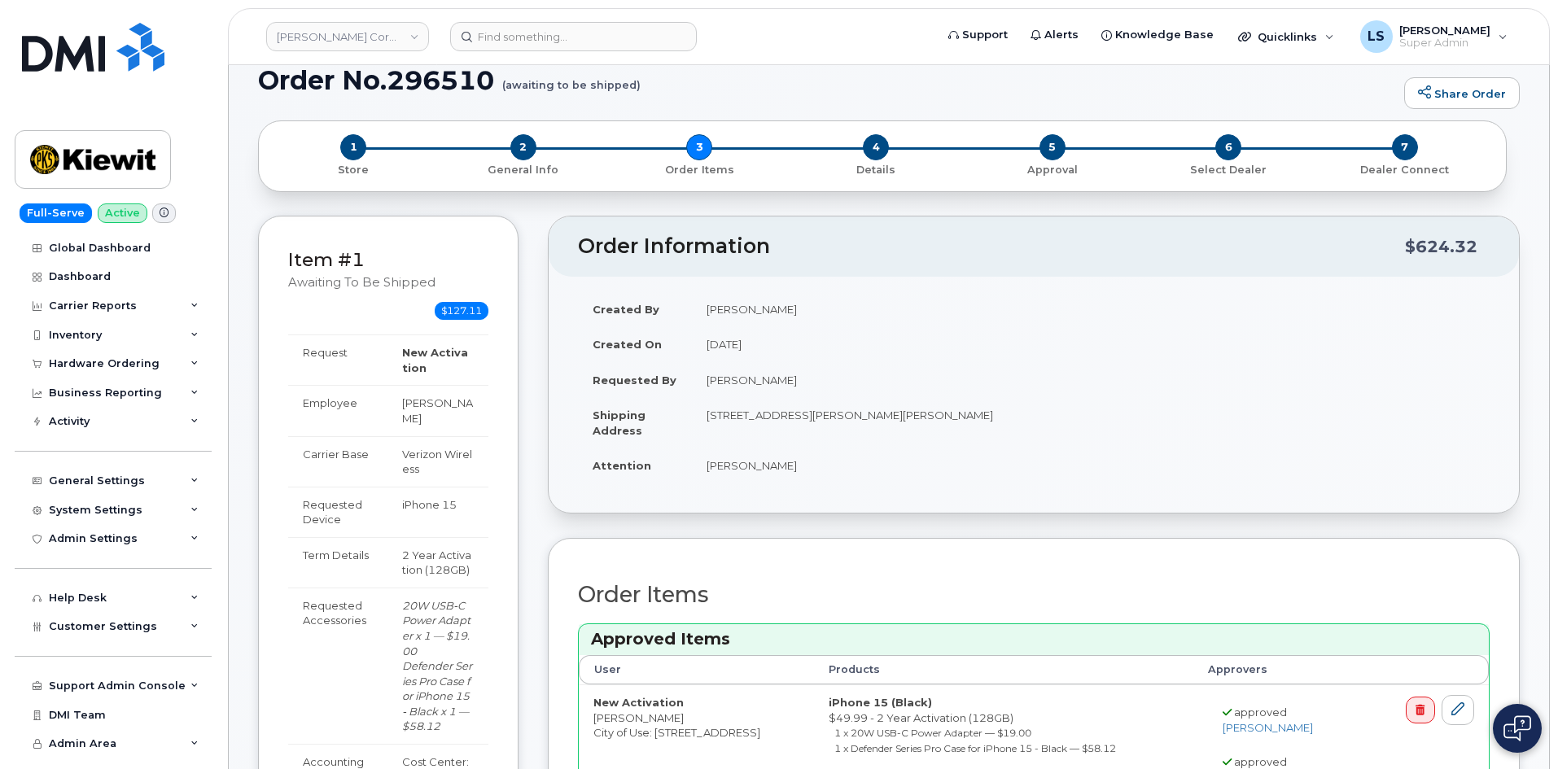
scroll to position [0, 0]
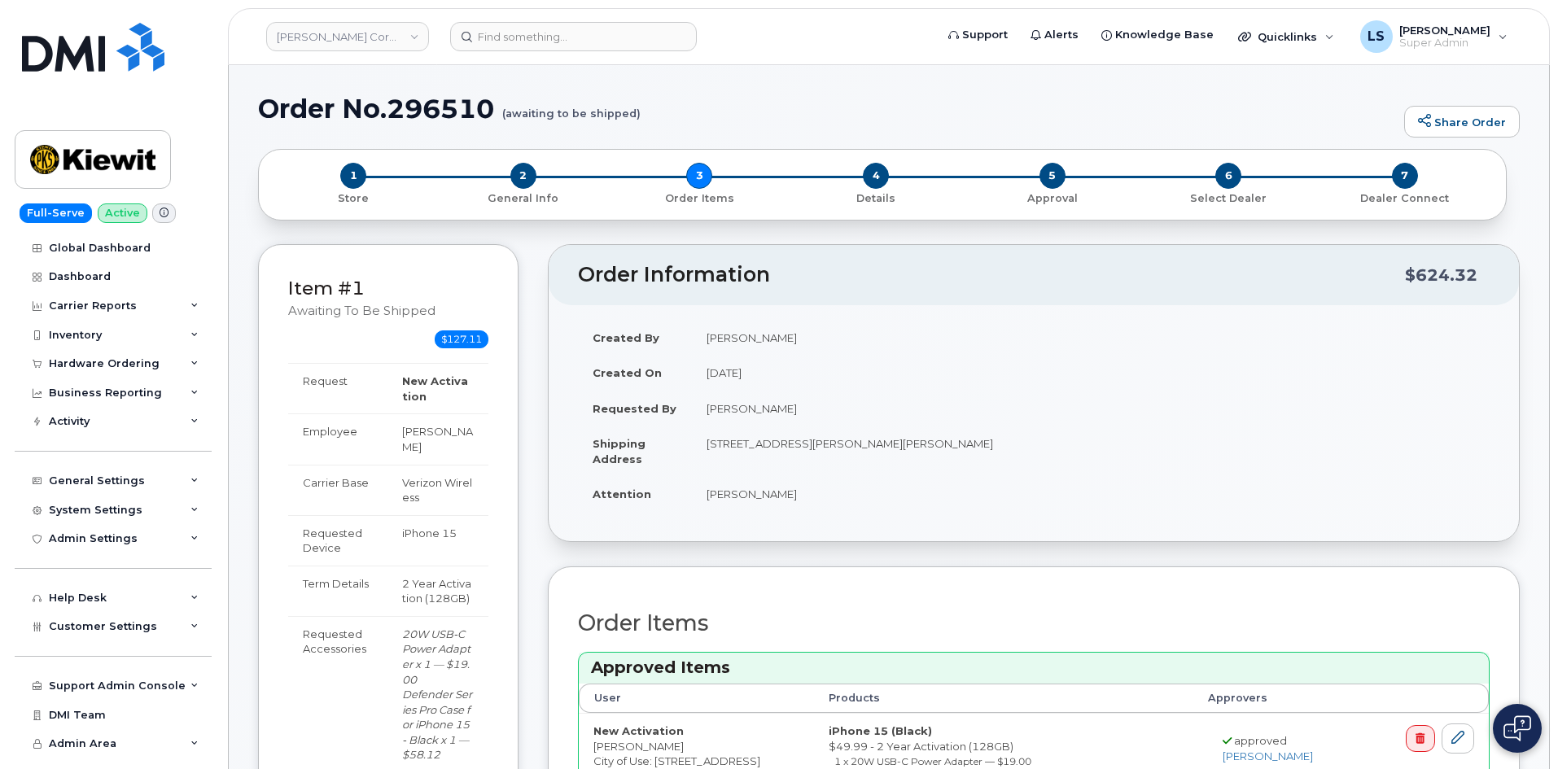
click at [604, 110] on small "(awaiting to be shipped)" at bounding box center [571, 106] width 138 height 25
click at [576, 117] on small "(awaiting to be shipped)" at bounding box center [571, 106] width 138 height 25
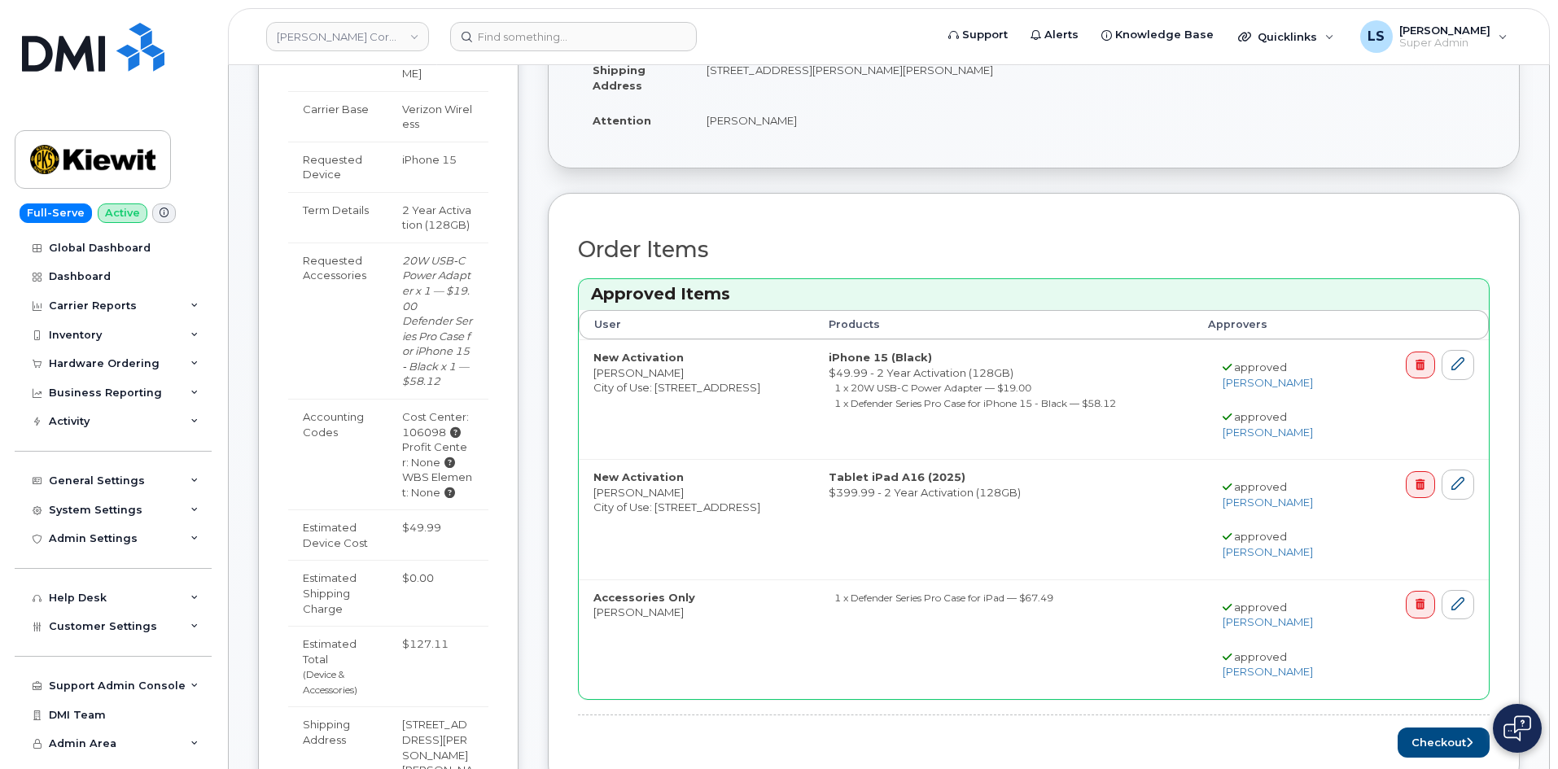
scroll to position [407, 0]
